Goal: Check status: Check status

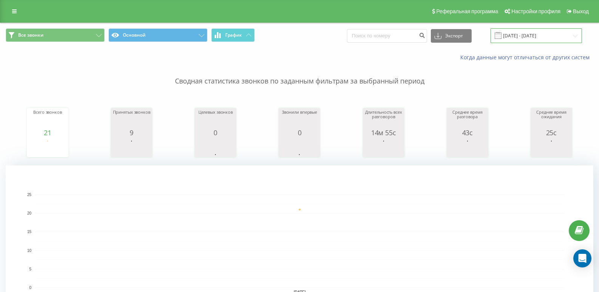
click at [530, 33] on input "[DATE] - [DATE]" at bounding box center [536, 35] width 91 height 15
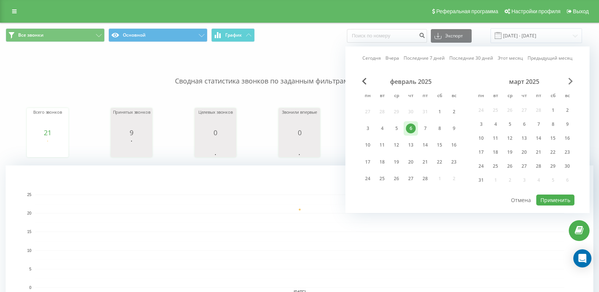
click at [571, 80] on span "Next Month" at bounding box center [570, 81] width 5 height 7
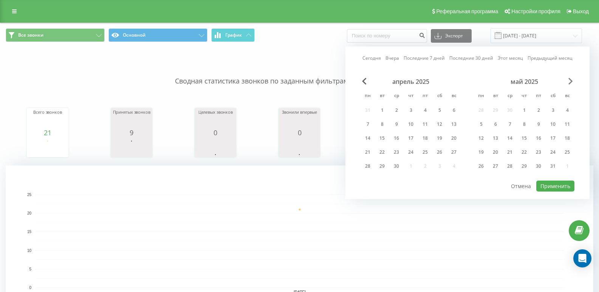
click at [571, 80] on span "Next Month" at bounding box center [570, 81] width 5 height 7
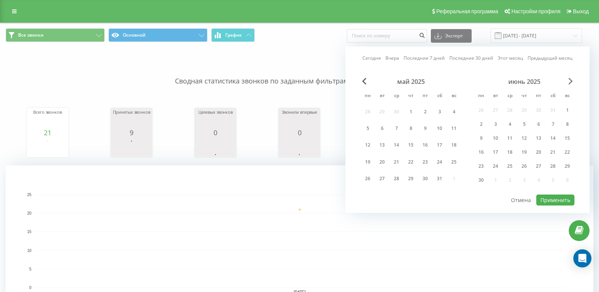
click at [571, 80] on span "Next Month" at bounding box center [570, 81] width 5 height 7
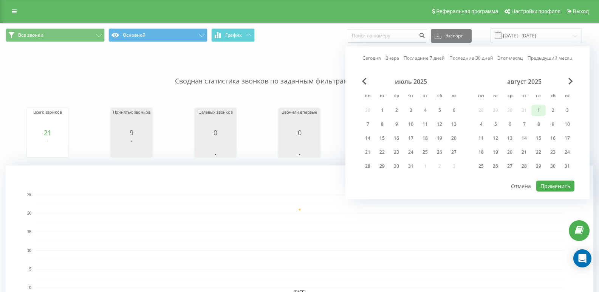
click at [539, 110] on div "1" at bounding box center [539, 110] width 10 height 10
click at [567, 166] on div "31" at bounding box center [567, 166] width 10 height 10
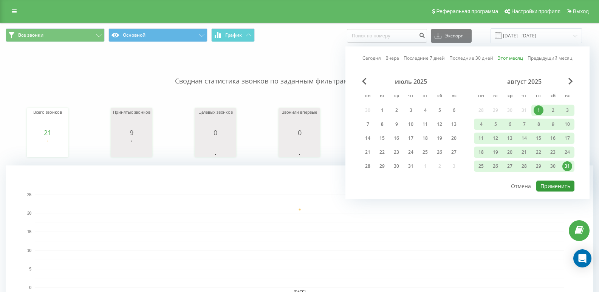
click at [557, 187] on button "Применить" at bounding box center [555, 186] width 38 height 11
type input "[DATE] - [DATE]"
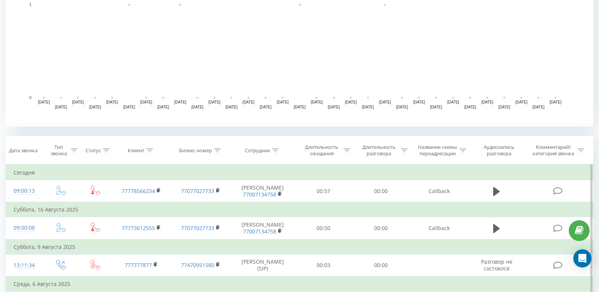
scroll to position [261, 0]
